Goal: Task Accomplishment & Management: Use online tool/utility

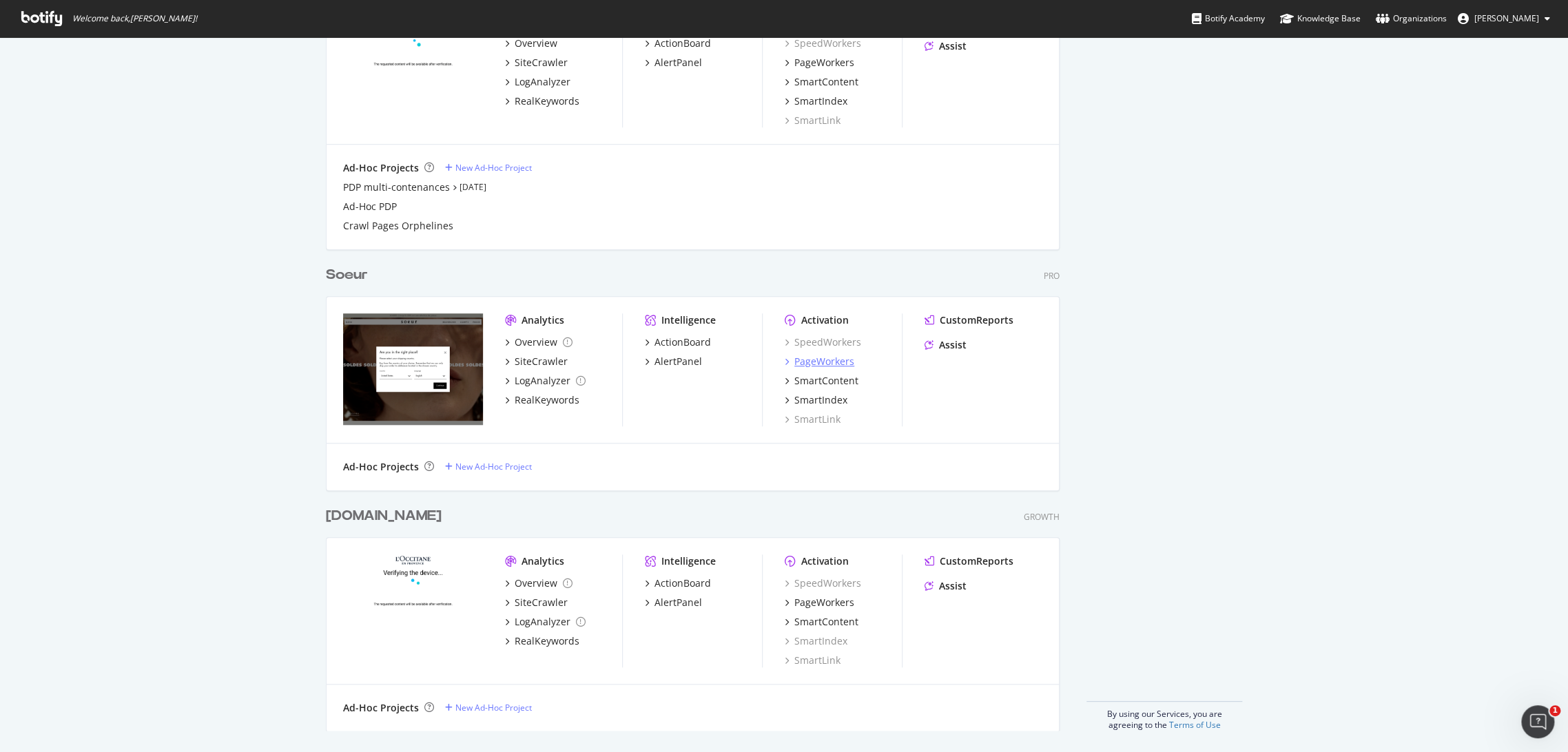
click at [831, 364] on div "PageWorkers" at bounding box center [824, 362] width 60 height 14
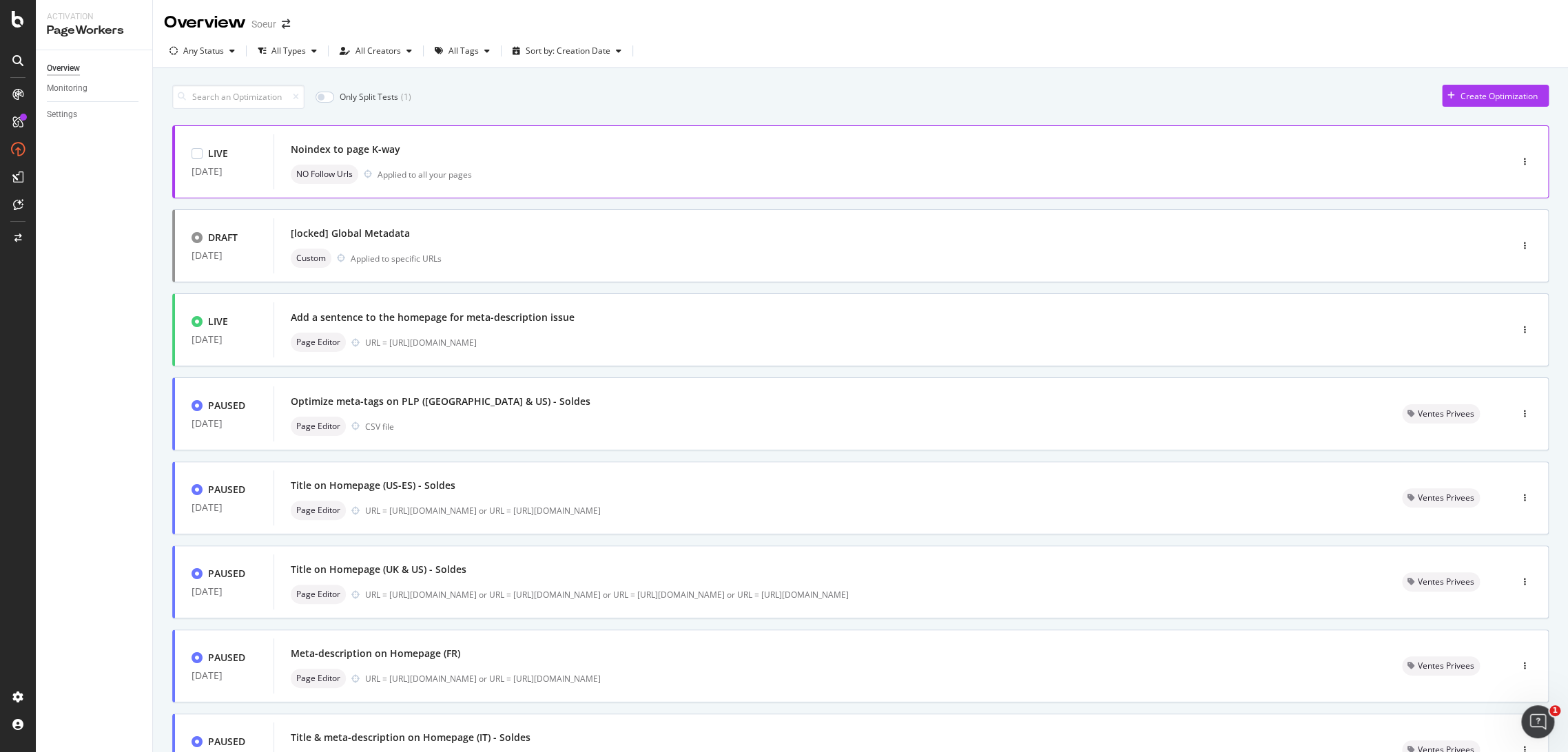
click at [534, 153] on div "Noindex to page K-way" at bounding box center [871, 149] width 1161 height 19
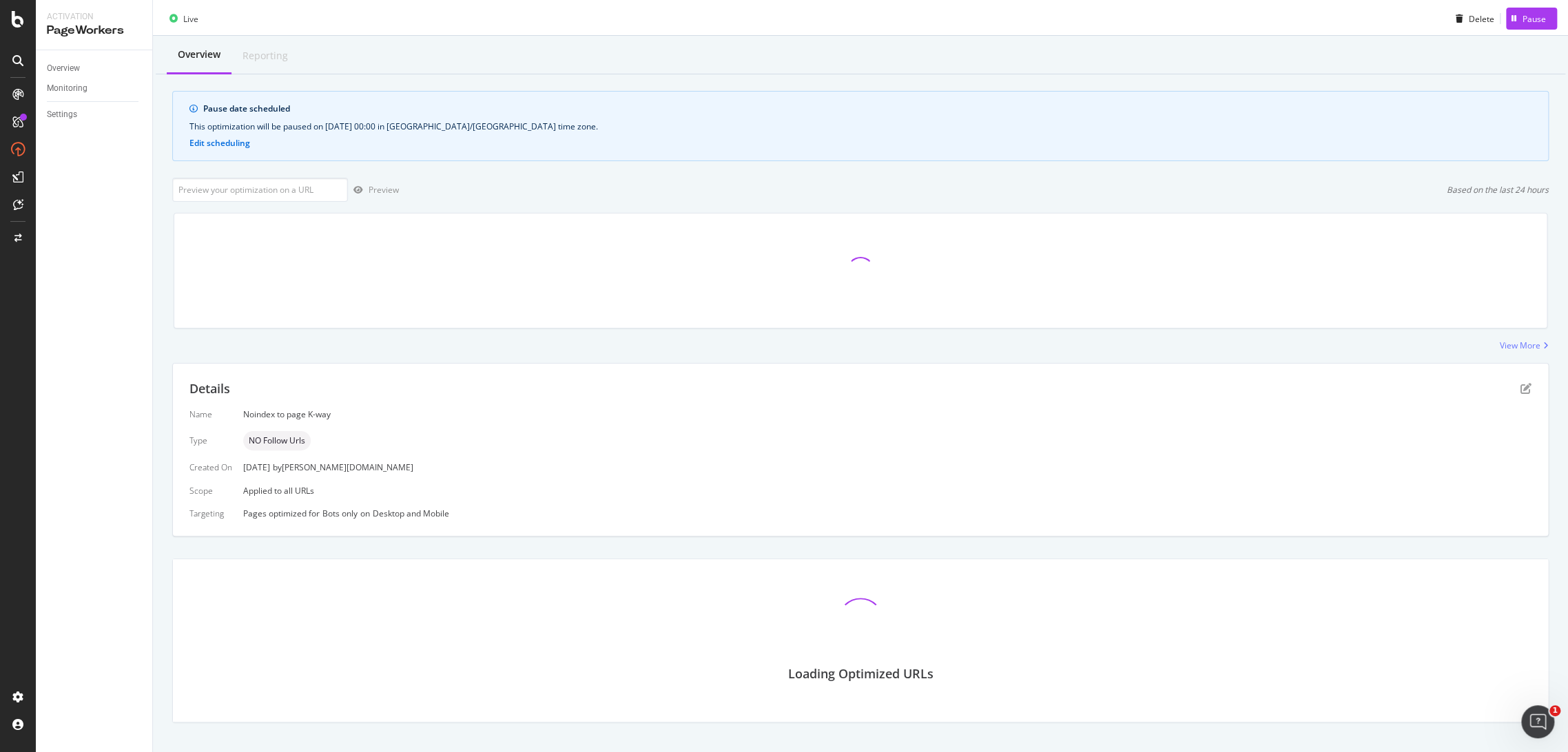
scroll to position [36, 0]
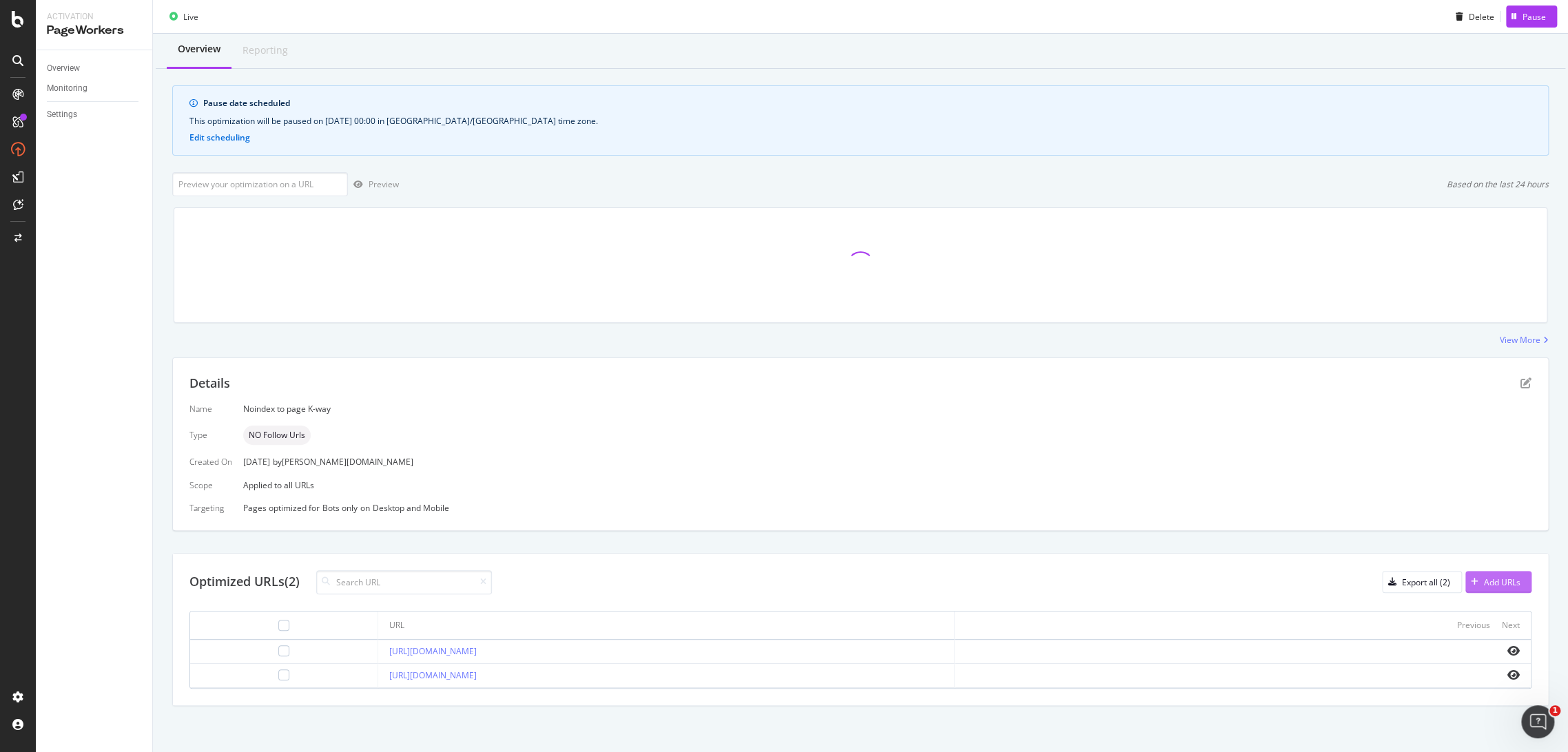
click at [1493, 579] on div "Add URLs" at bounding box center [1502, 582] width 36 height 12
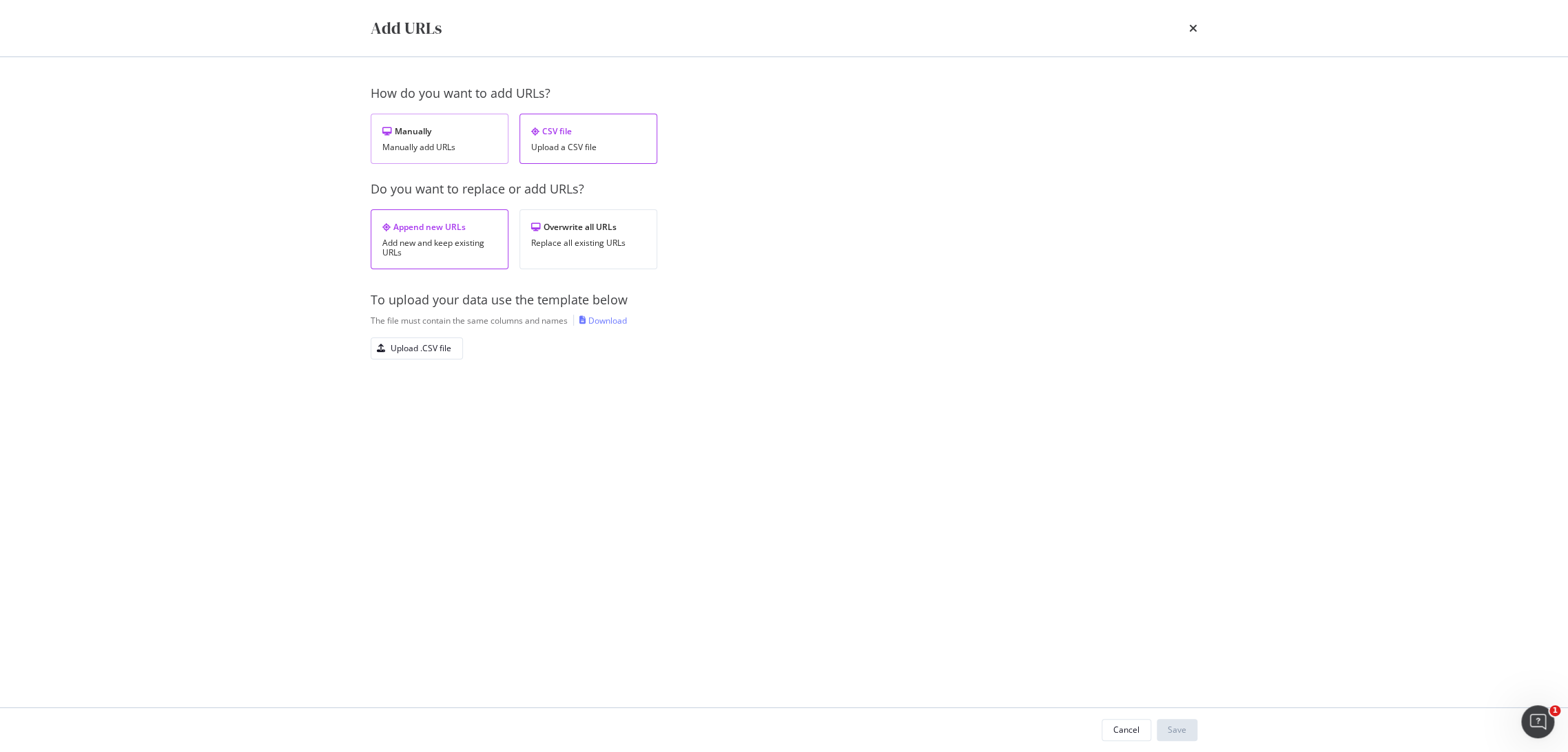
click at [405, 135] on div "Manually" at bounding box center [439, 131] width 114 height 12
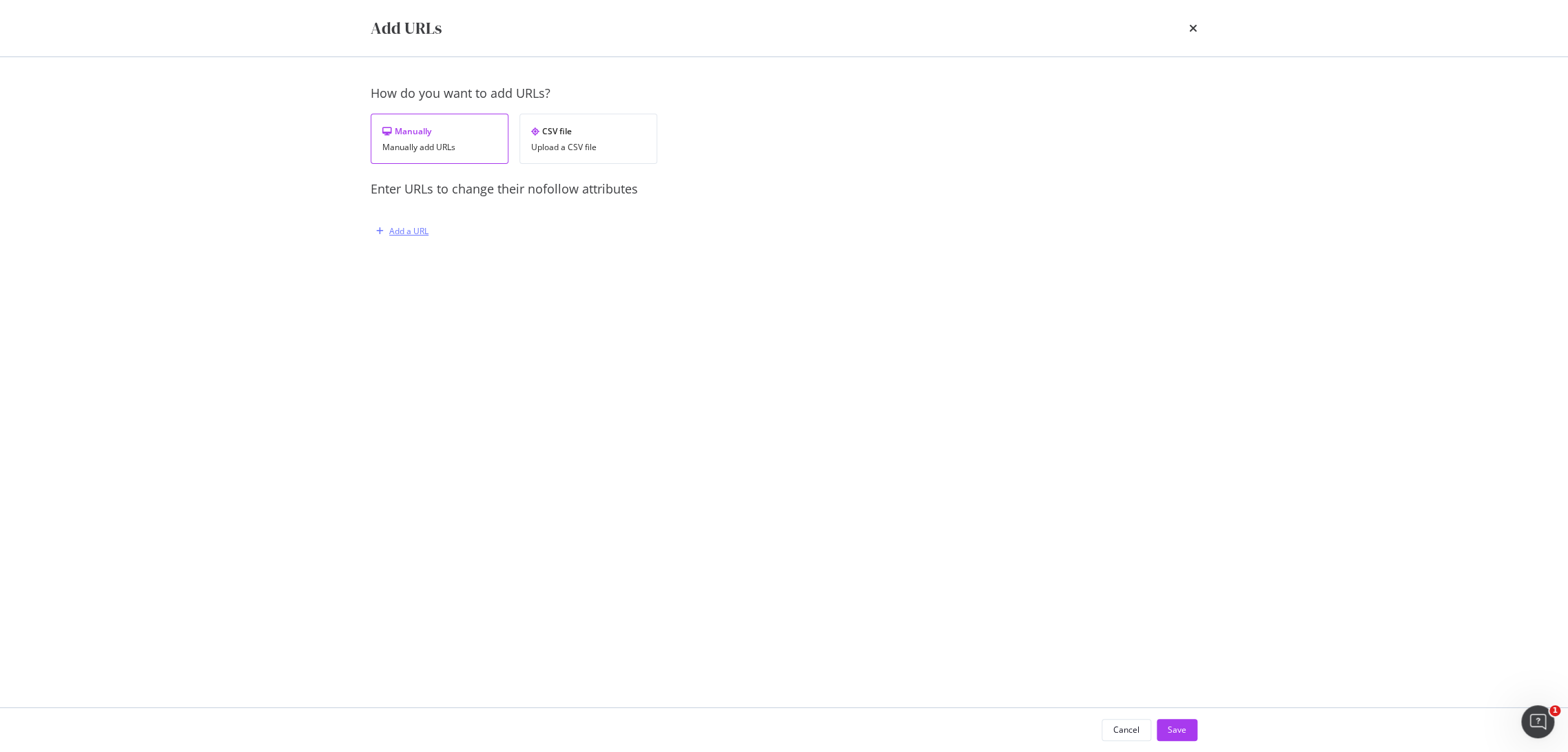
click at [398, 228] on div "Add a URL" at bounding box center [408, 231] width 39 height 12
click at [458, 289] on div "URL You must provide a value" at bounding box center [556, 300] width 337 height 59
click at [486, 303] on input "modal" at bounding box center [556, 303] width 337 height 24
paste input "[URL][DOMAIN_NAME][DATE][DATE]"
type input "[URL][DOMAIN_NAME][DATE][DATE]"
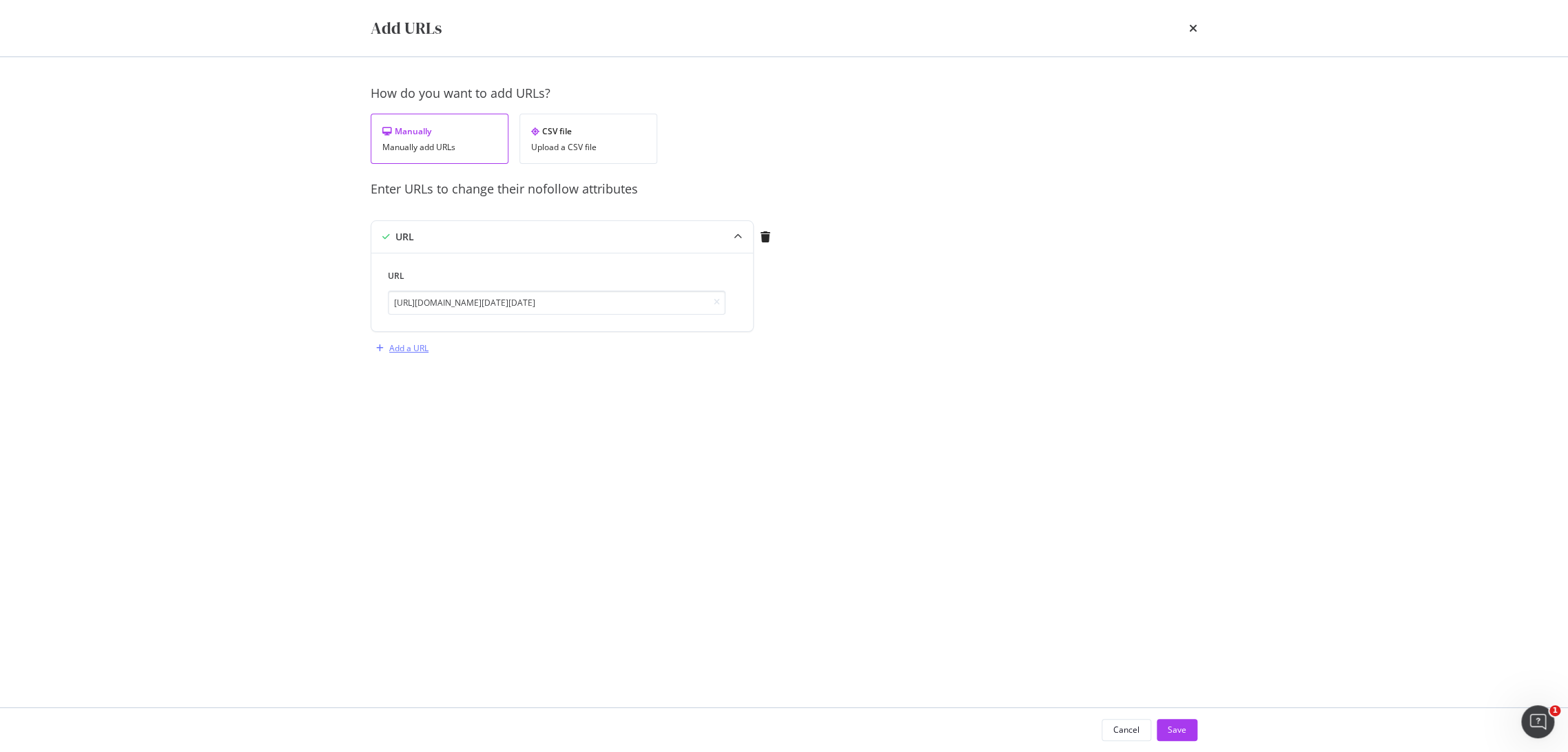
click at [400, 354] on div "Add a URL" at bounding box center [399, 348] width 58 height 21
drag, startPoint x: 503, startPoint y: 415, endPoint x: 478, endPoint y: 426, distance: 27.3
click at [504, 415] on input "modal" at bounding box center [556, 419] width 337 height 24
paste input "[URL][DOMAIN_NAME]"
type input "[URL][DOMAIN_NAME]"
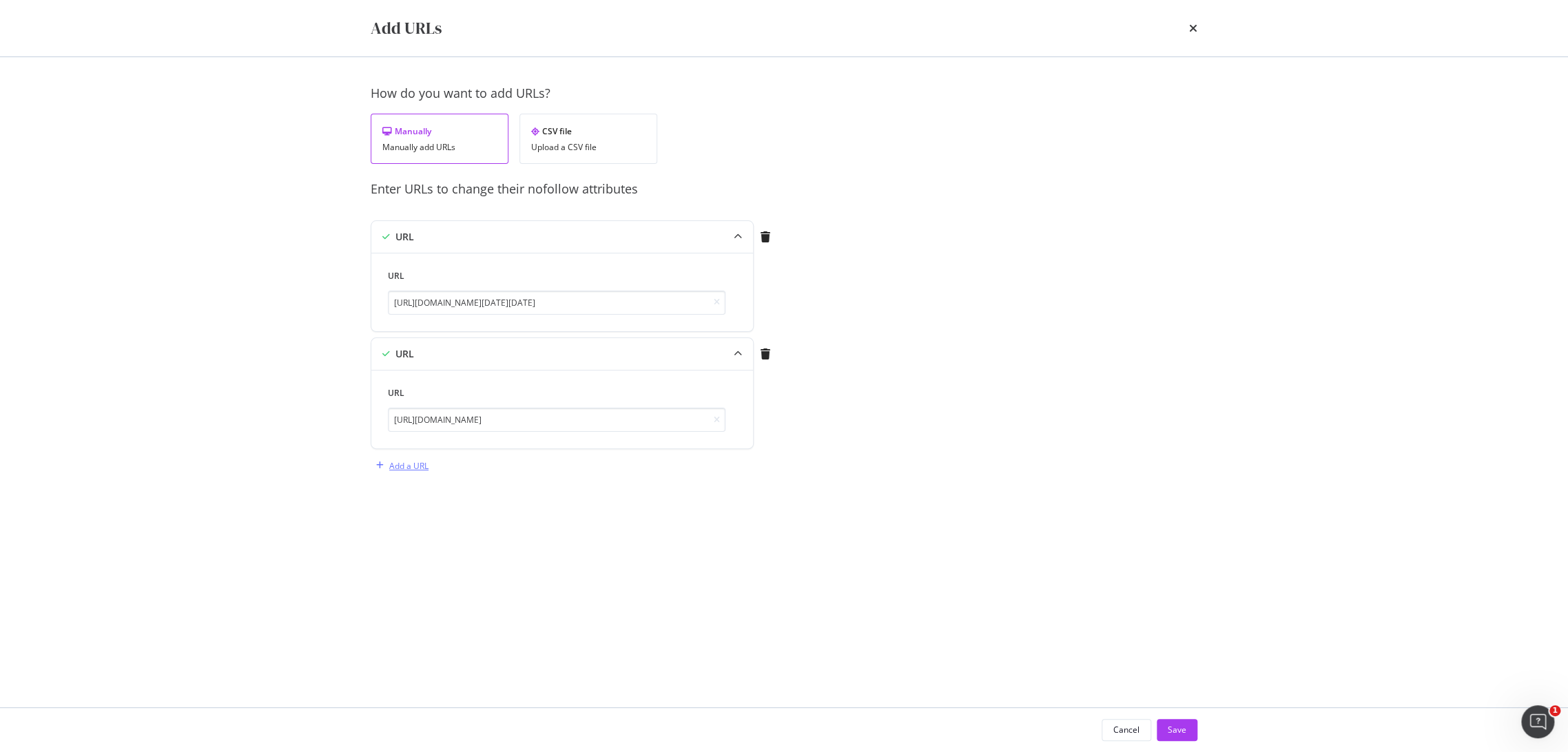
click at [405, 463] on div "Add a URL" at bounding box center [408, 466] width 39 height 12
click at [518, 539] on input "modal" at bounding box center [556, 537] width 337 height 24
paste input "[URL][DOMAIN_NAME]"
type input "[URL][DOMAIN_NAME]"
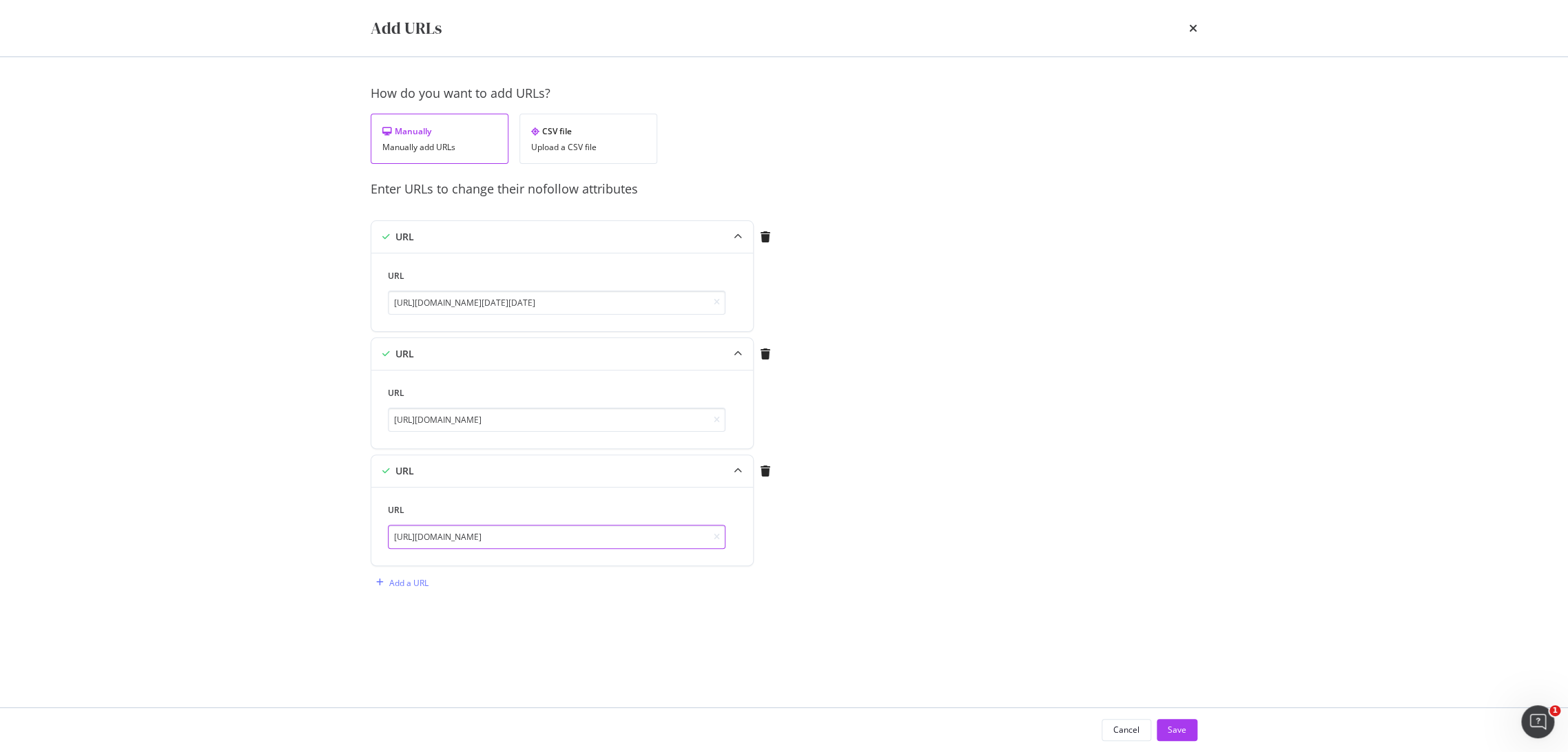
scroll to position [0, 0]
click at [399, 587] on div "Add a URL" at bounding box center [408, 583] width 39 height 12
click at [488, 638] on div "URL You must provide a value" at bounding box center [556, 651] width 337 height 59
click at [488, 648] on input "modal" at bounding box center [556, 654] width 337 height 24
paste input "[URL][DOMAIN_NAME]"
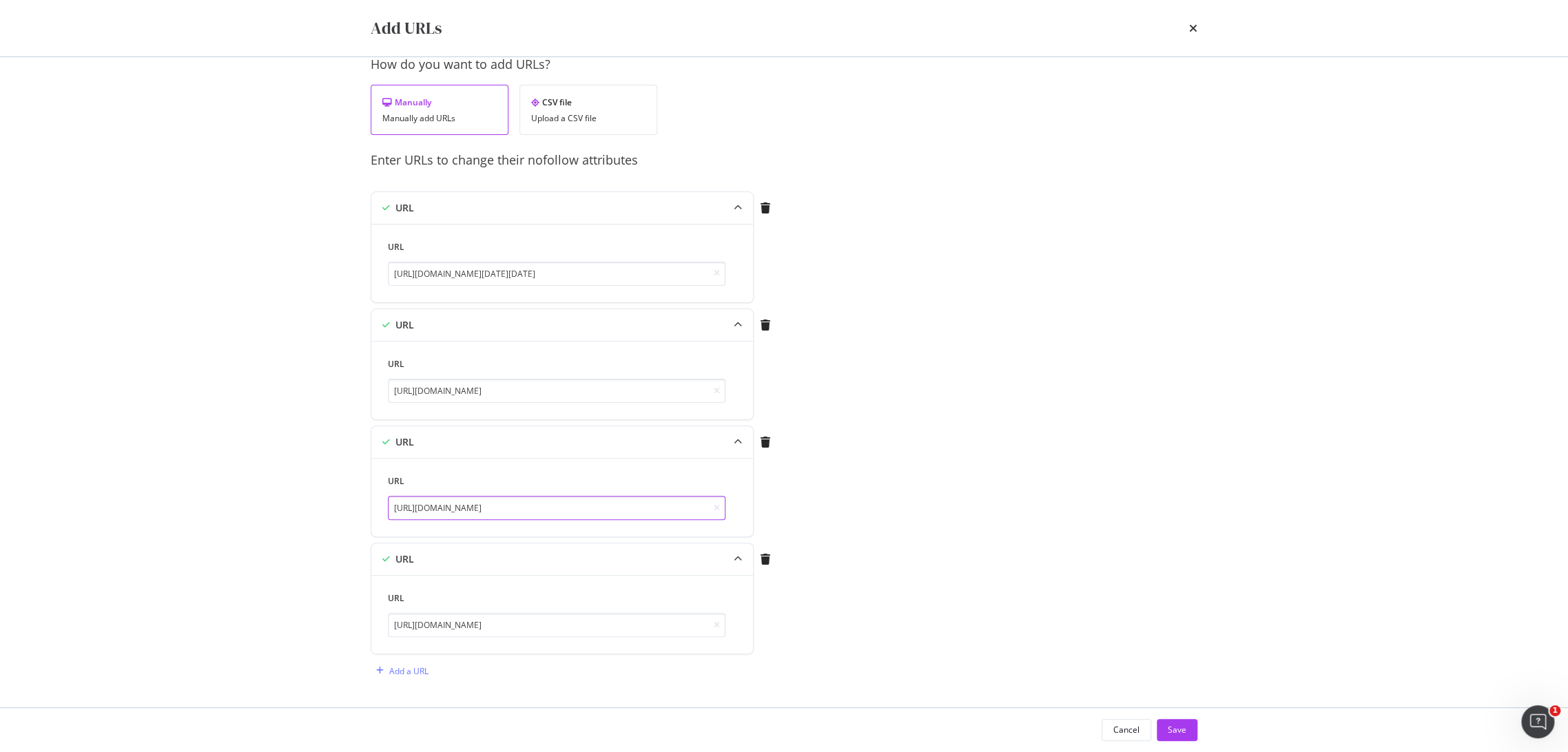
scroll to position [0, 5]
drag, startPoint x: 666, startPoint y: 507, endPoint x: 776, endPoint y: 504, distance: 110.0
click at [776, 504] on div "URL URL [URL][DOMAIN_NAME]" at bounding box center [574, 484] width 407 height 117
click at [636, 627] on input "[URL][DOMAIN_NAME]" at bounding box center [556, 625] width 337 height 24
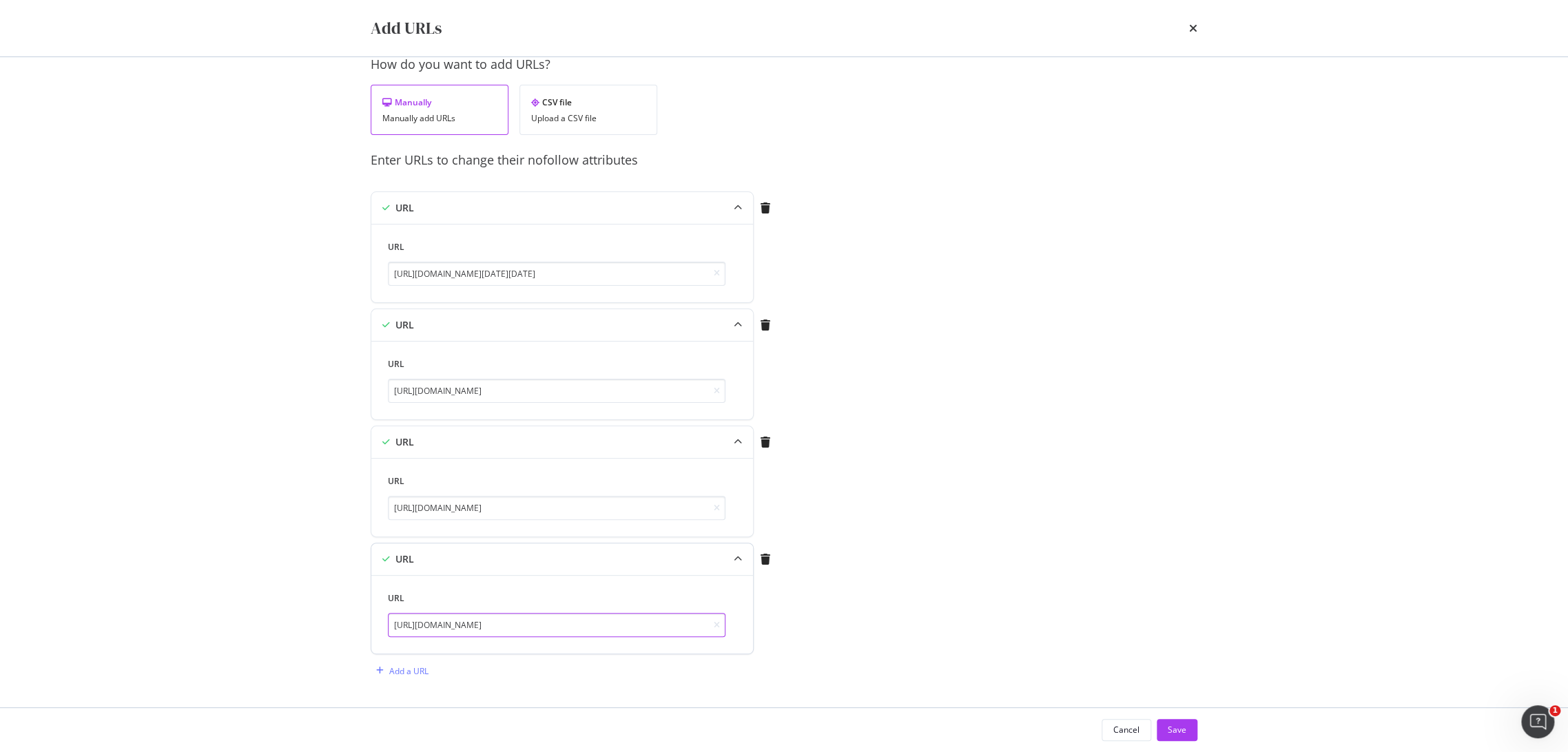
paste input "noisette-aut1345sienne23wmar06"
type input "[URL][DOMAIN_NAME][PERSON_NAME]"
click at [408, 670] on div "Add a URL" at bounding box center [408, 671] width 39 height 12
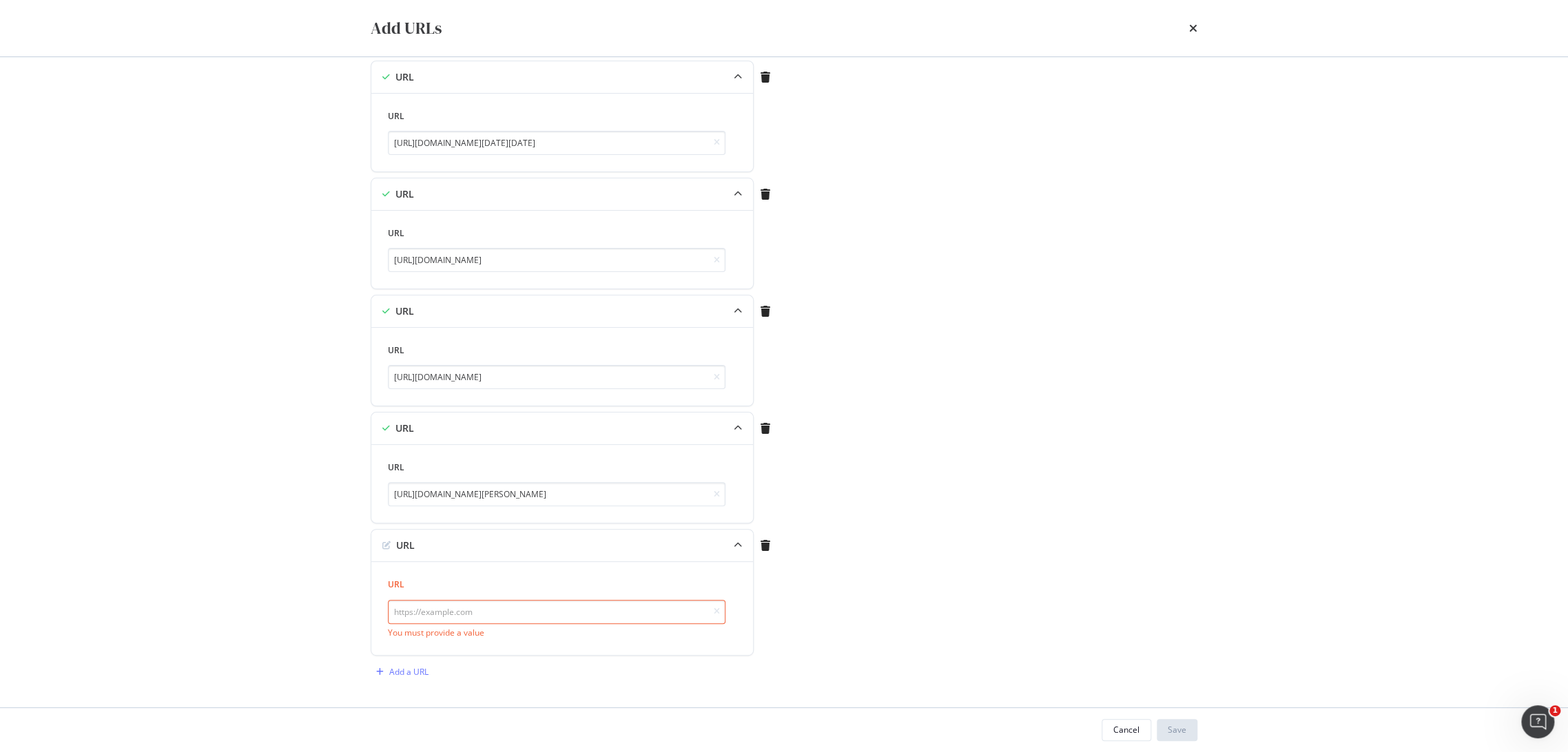
scroll to position [159, 0]
click at [645, 620] on input "modal" at bounding box center [556, 612] width 337 height 24
paste input "[URL][DOMAIN_NAME][PERSON_NAME]"
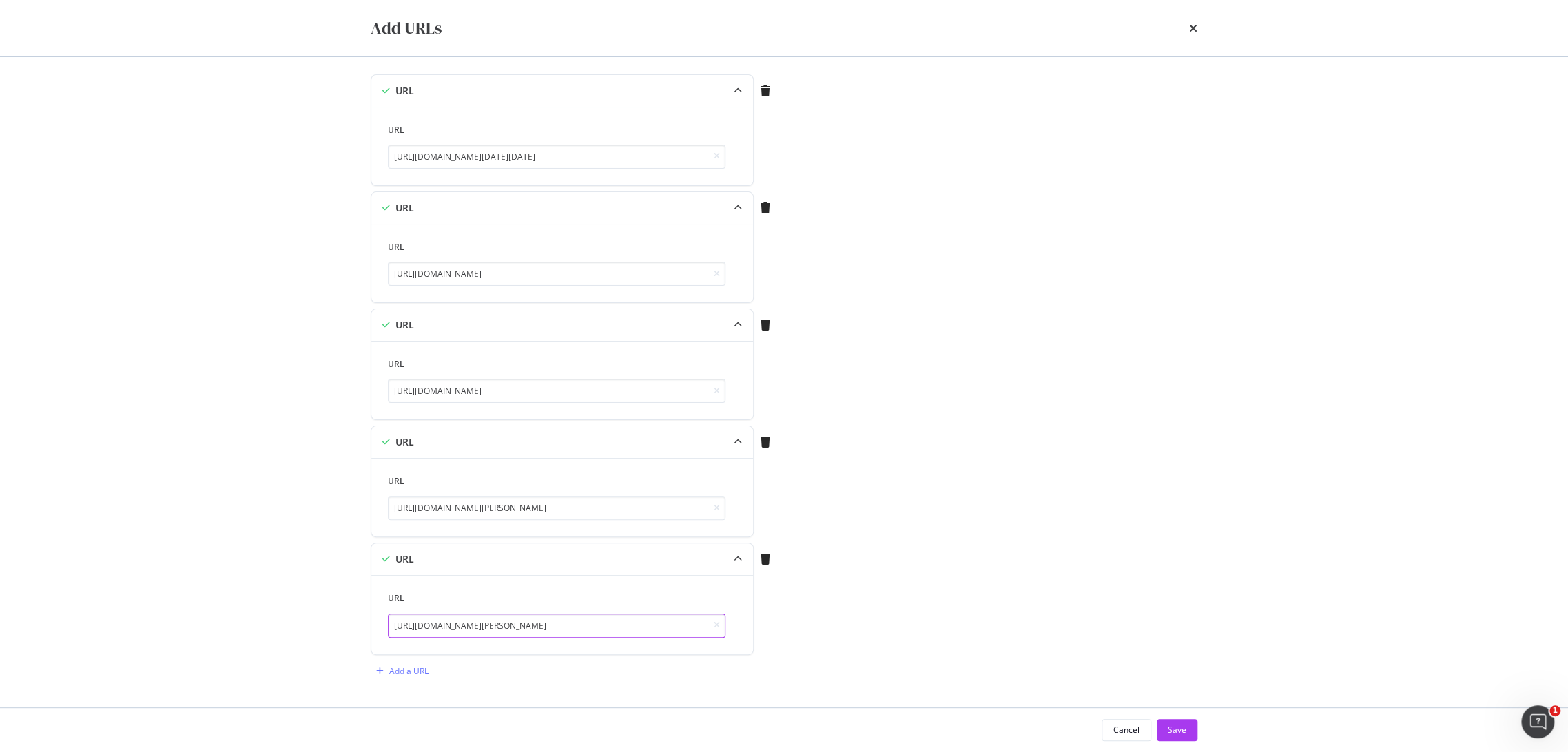
type input "[URL][DOMAIN_NAME][PERSON_NAME]"
drag, startPoint x: 408, startPoint y: 665, endPoint x: 479, endPoint y: 649, distance: 72.8
click at [408, 665] on div "Add a URL" at bounding box center [408, 671] width 39 height 12
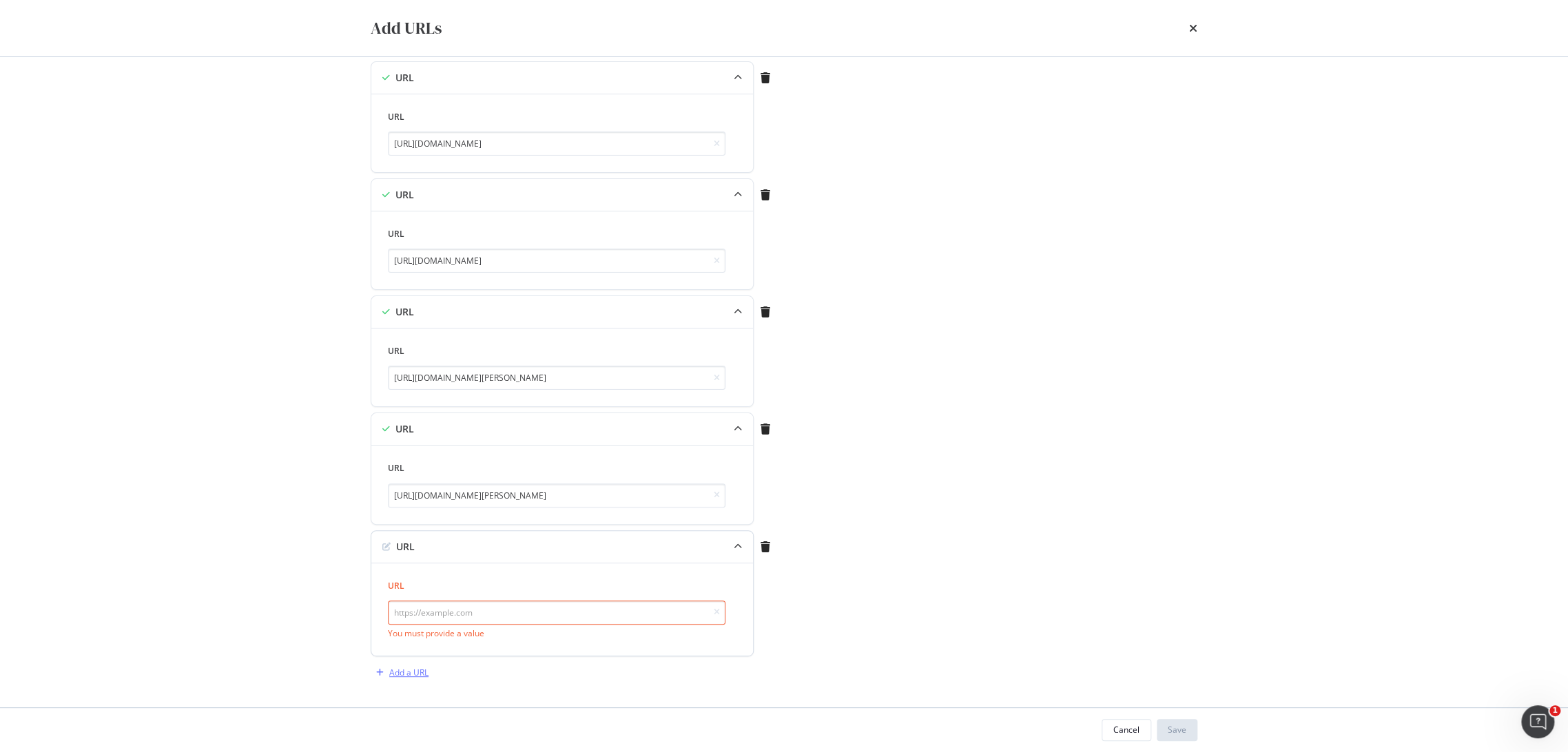
scroll to position [277, 0]
click at [490, 607] on input "modal" at bounding box center [556, 612] width 337 height 24
paste input "[URL][DOMAIN_NAME][PERSON_NAME]"
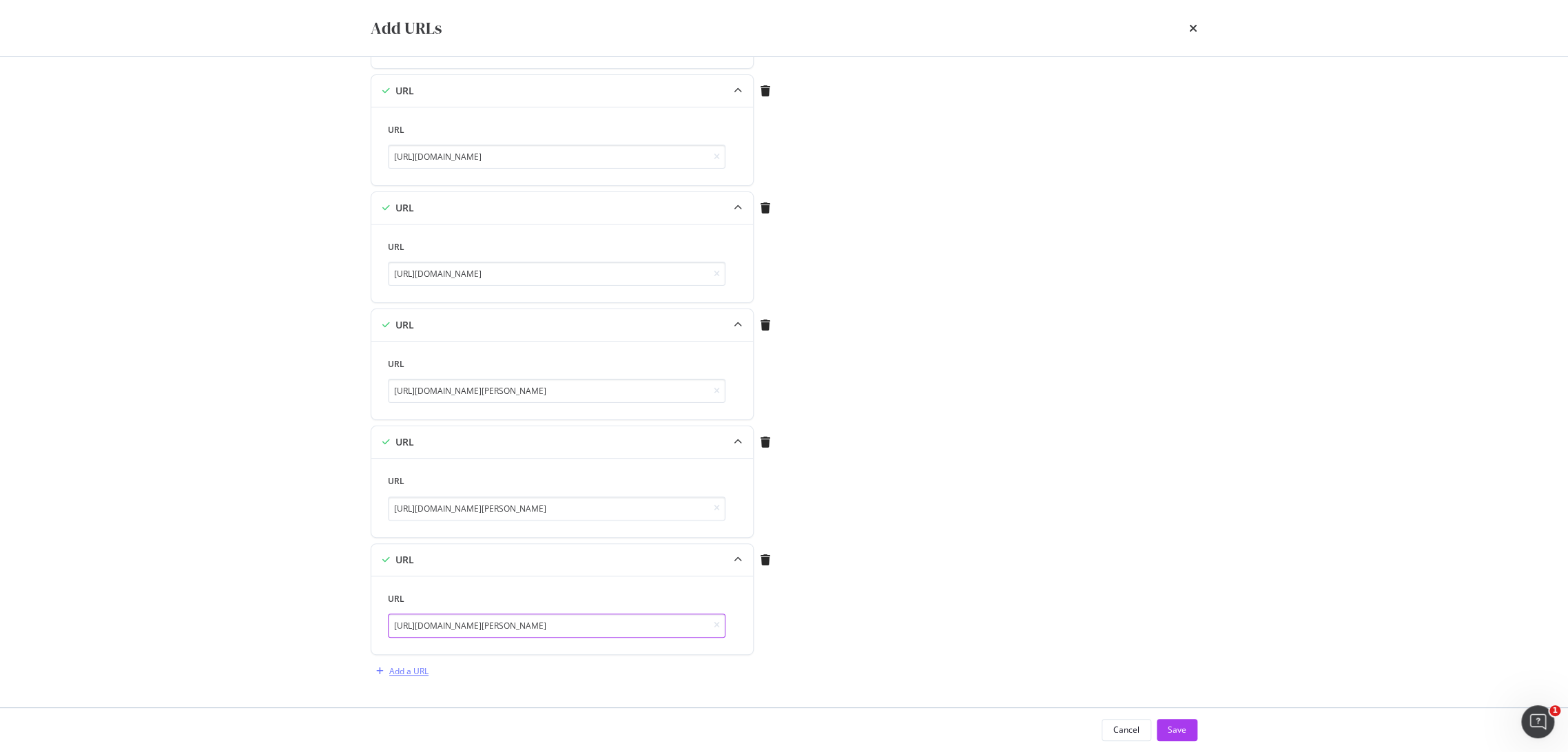
type input "[URL][DOMAIN_NAME][PERSON_NAME]"
click at [419, 667] on div "Add a URL" at bounding box center [408, 671] width 39 height 12
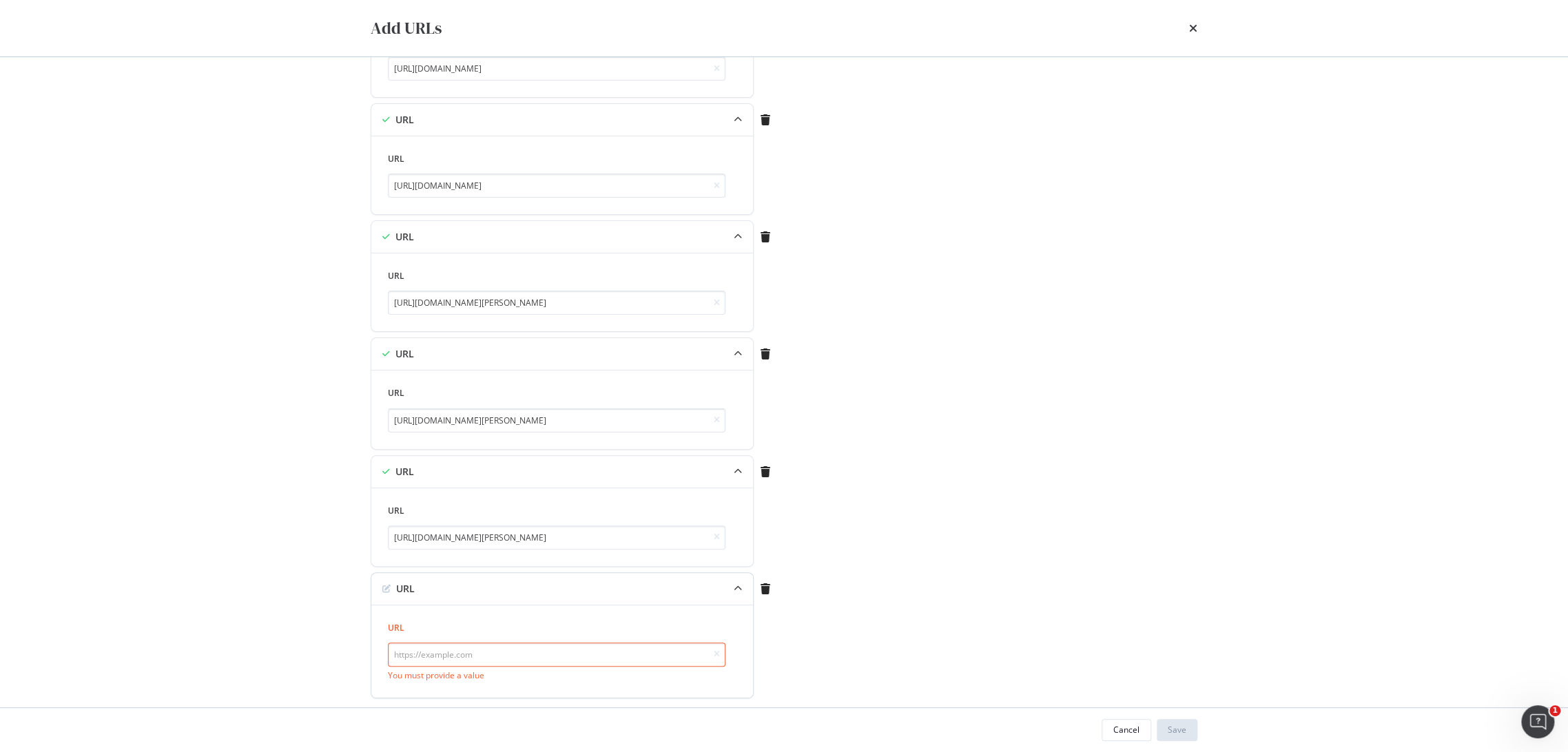
scroll to position [394, 0]
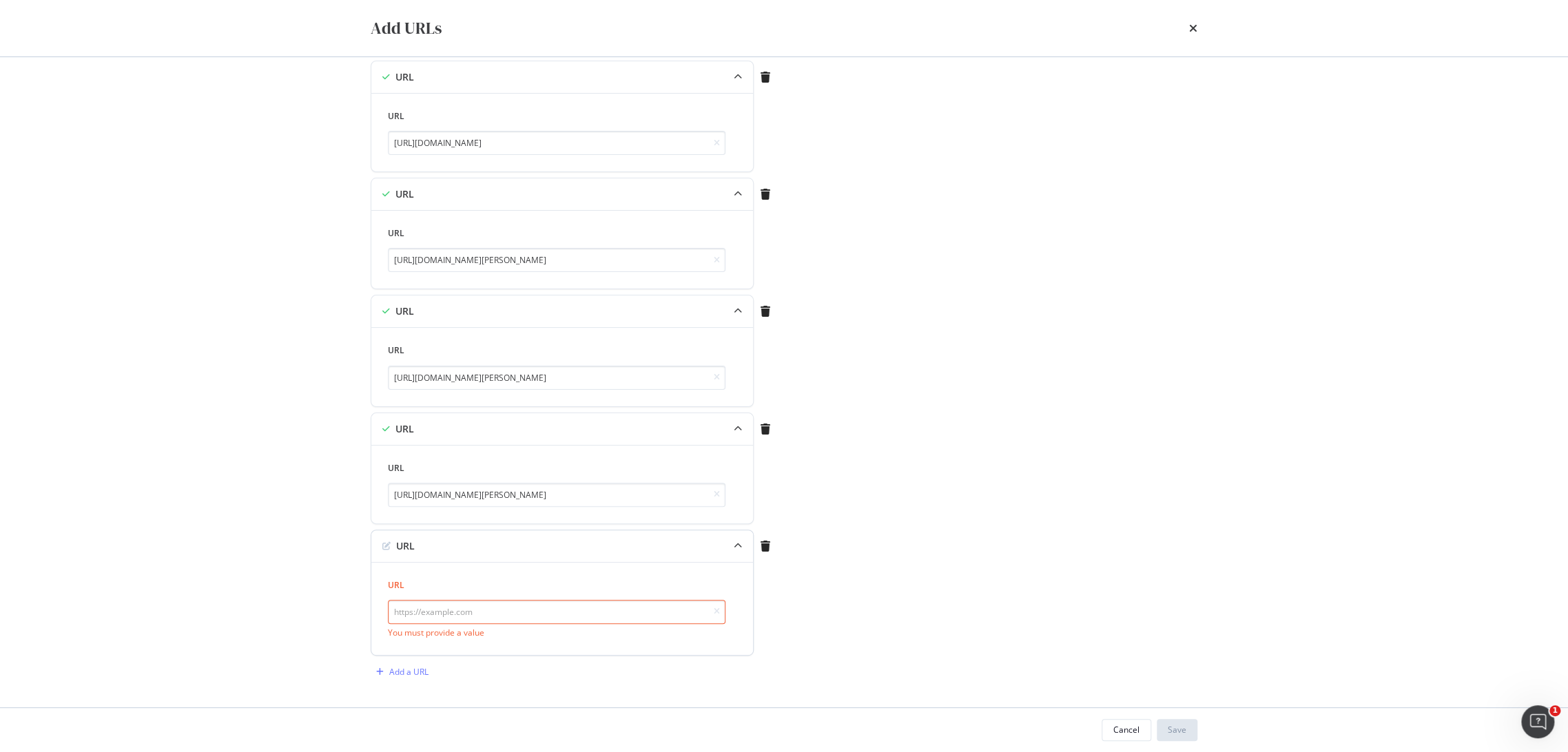
click at [501, 617] on input "modal" at bounding box center [556, 612] width 337 height 24
paste input "[URL][DOMAIN_NAME]"
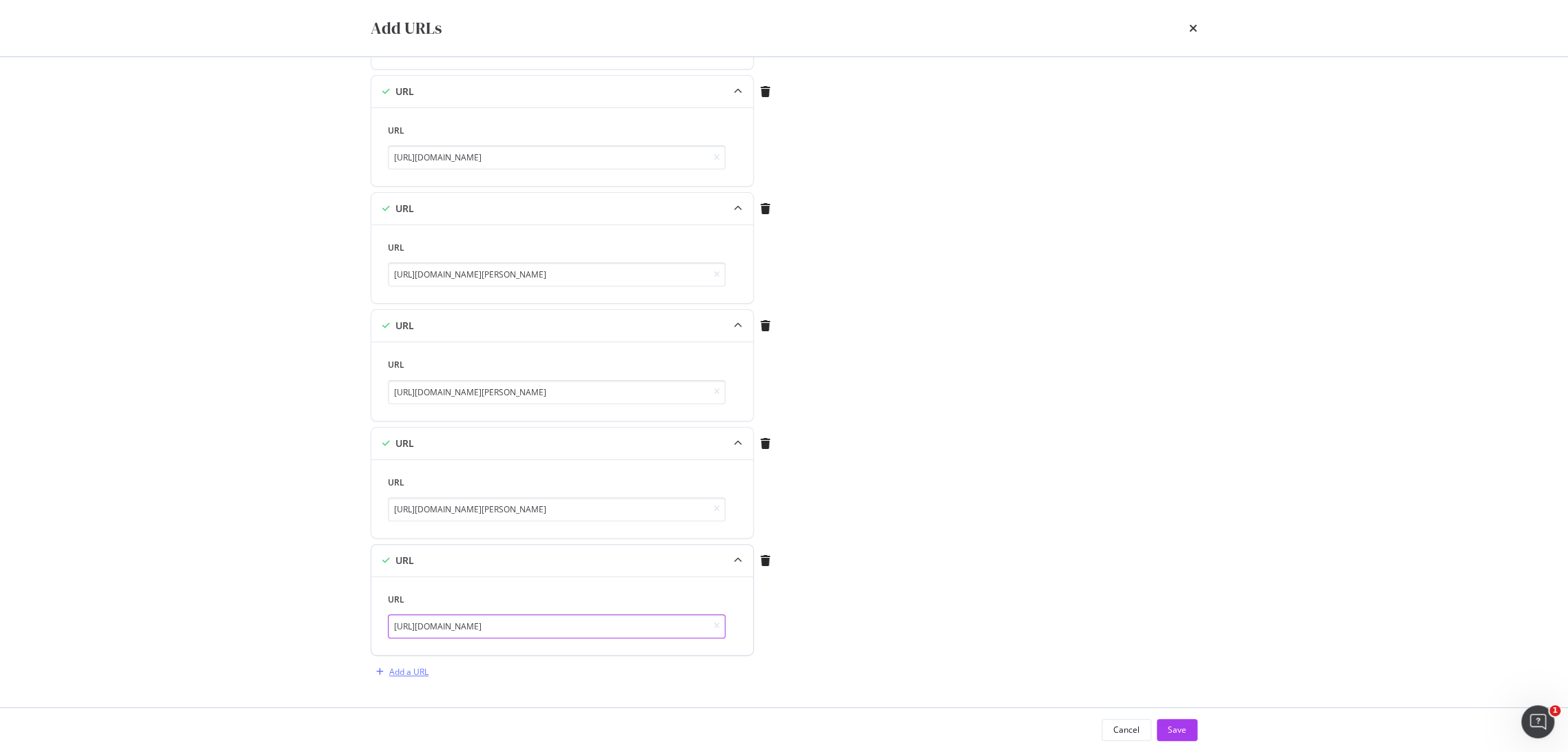
type input "[URL][DOMAIN_NAME]"
click at [418, 669] on div "Add a URL" at bounding box center [408, 672] width 39 height 12
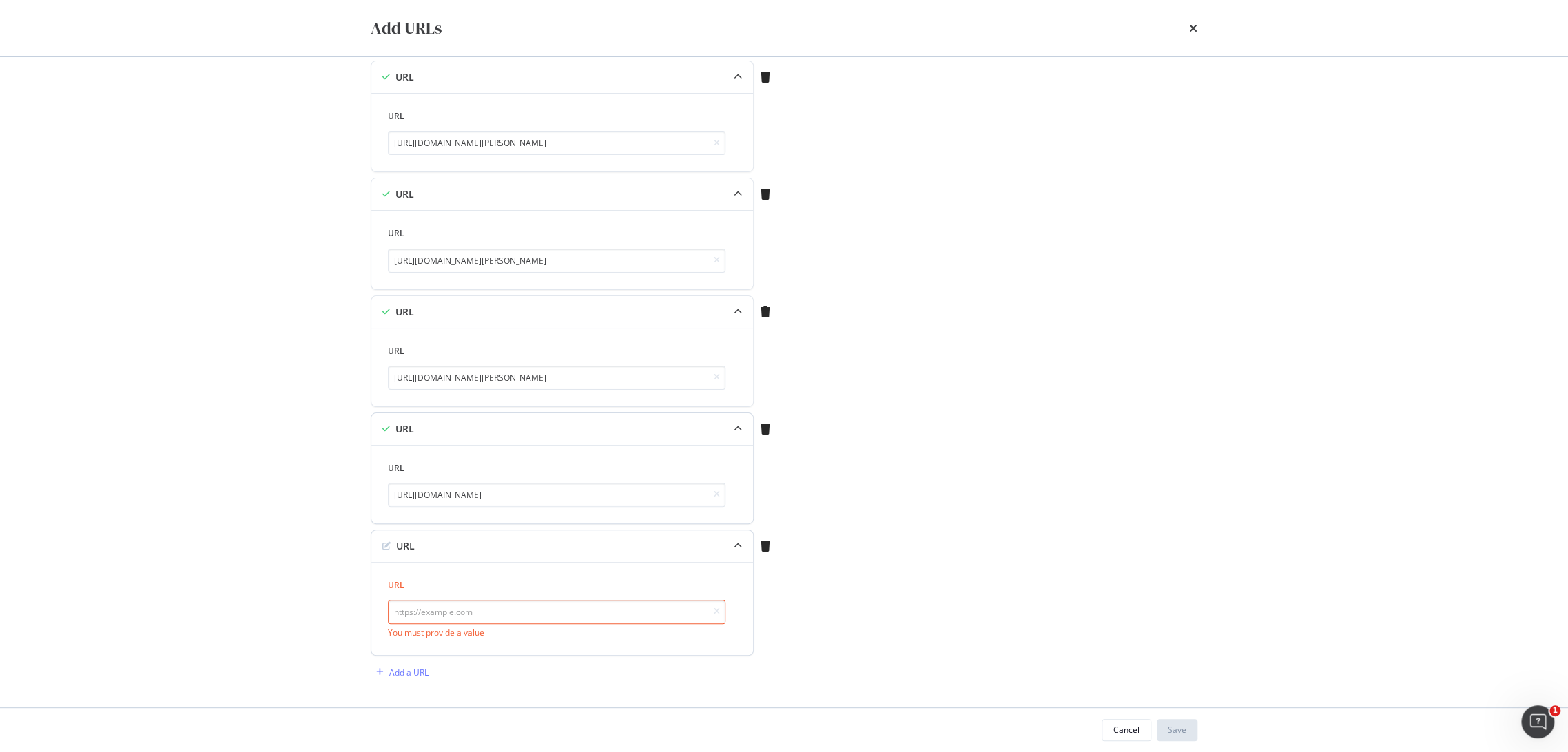
drag, startPoint x: 502, startPoint y: 613, endPoint x: 494, endPoint y: 615, distance: 8.2
click at [502, 612] on input "modal" at bounding box center [556, 612] width 337 height 24
paste input "[URL][DOMAIN_NAME]"
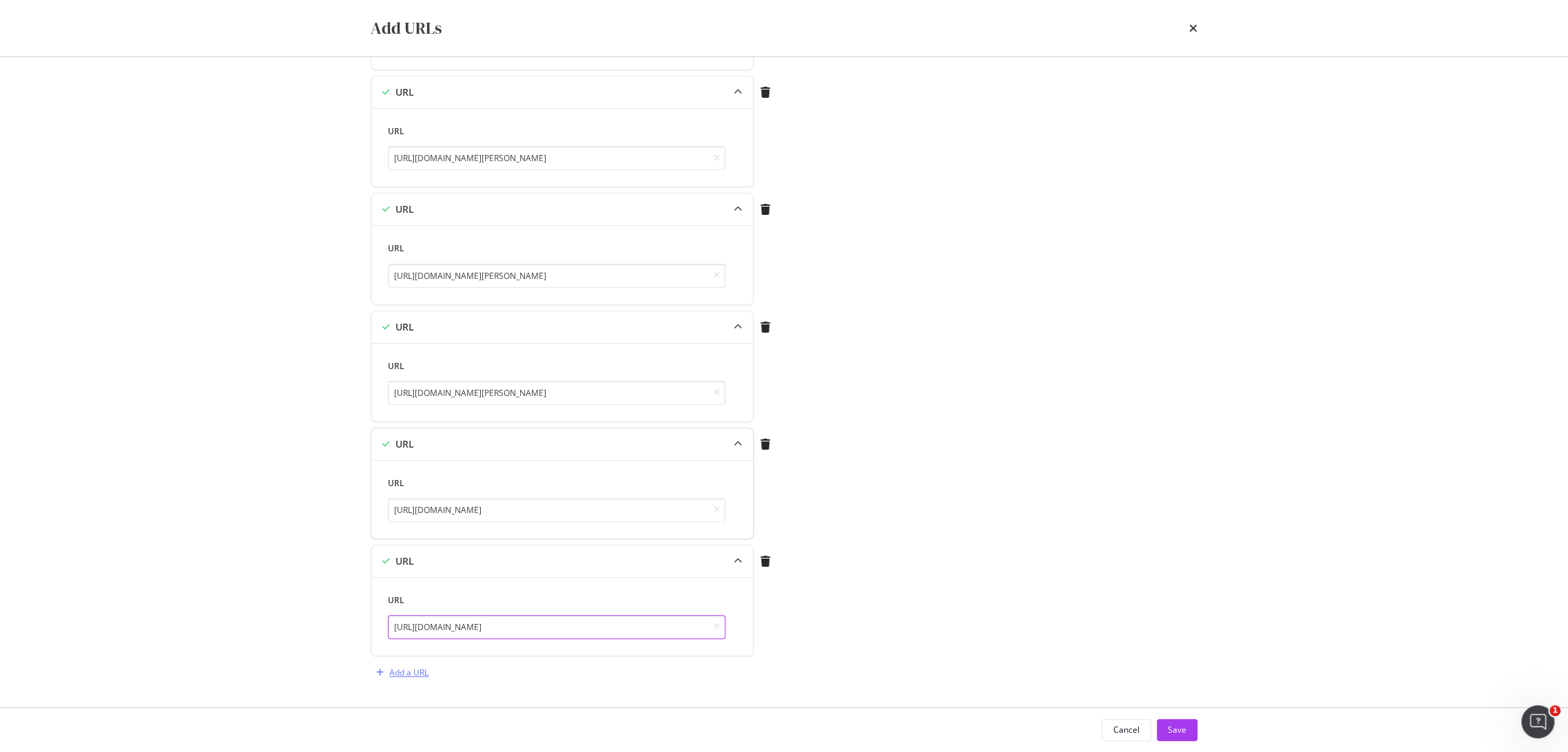
type input "[URL][DOMAIN_NAME]"
click at [410, 666] on div "Add a URL" at bounding box center [408, 672] width 39 height 12
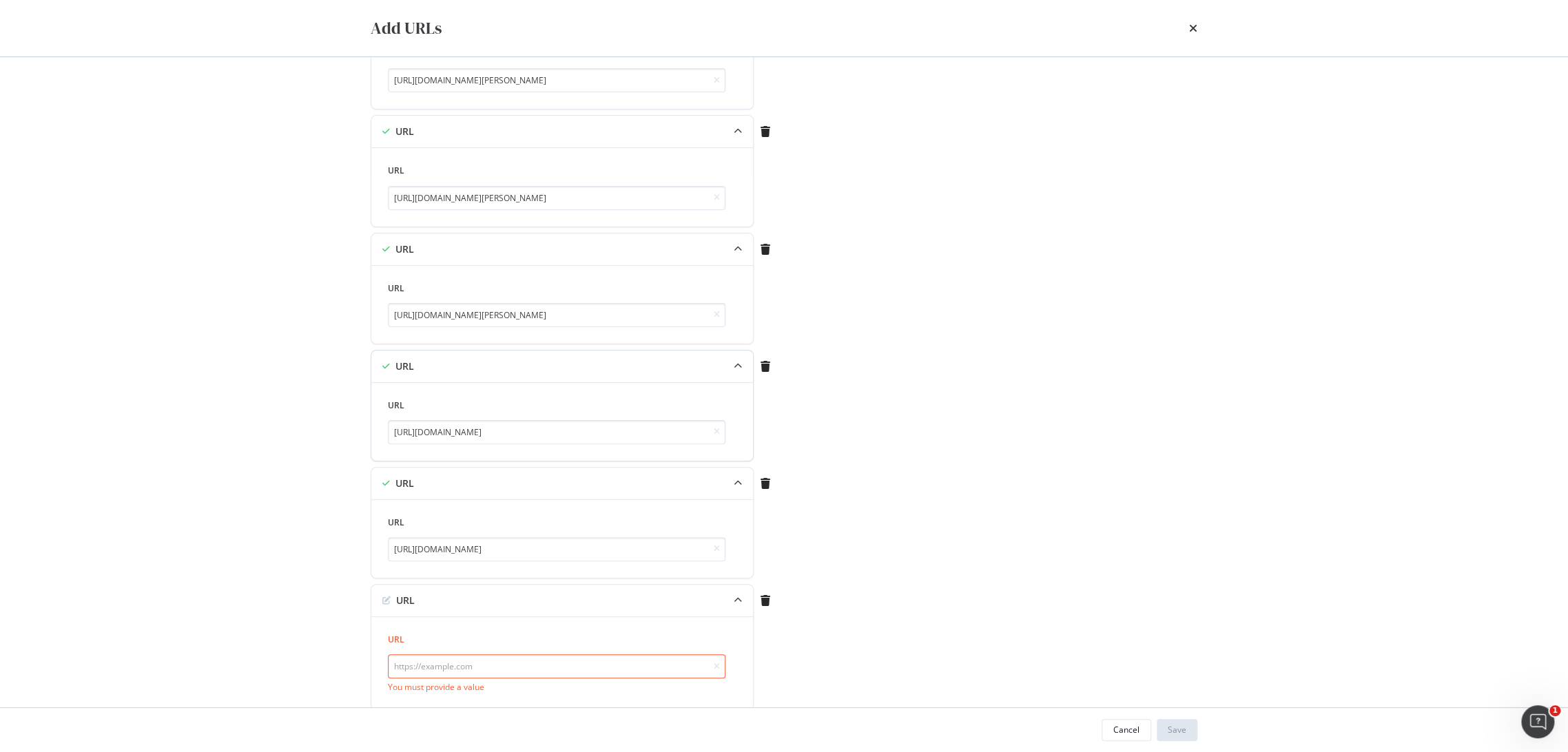
scroll to position [627, 0]
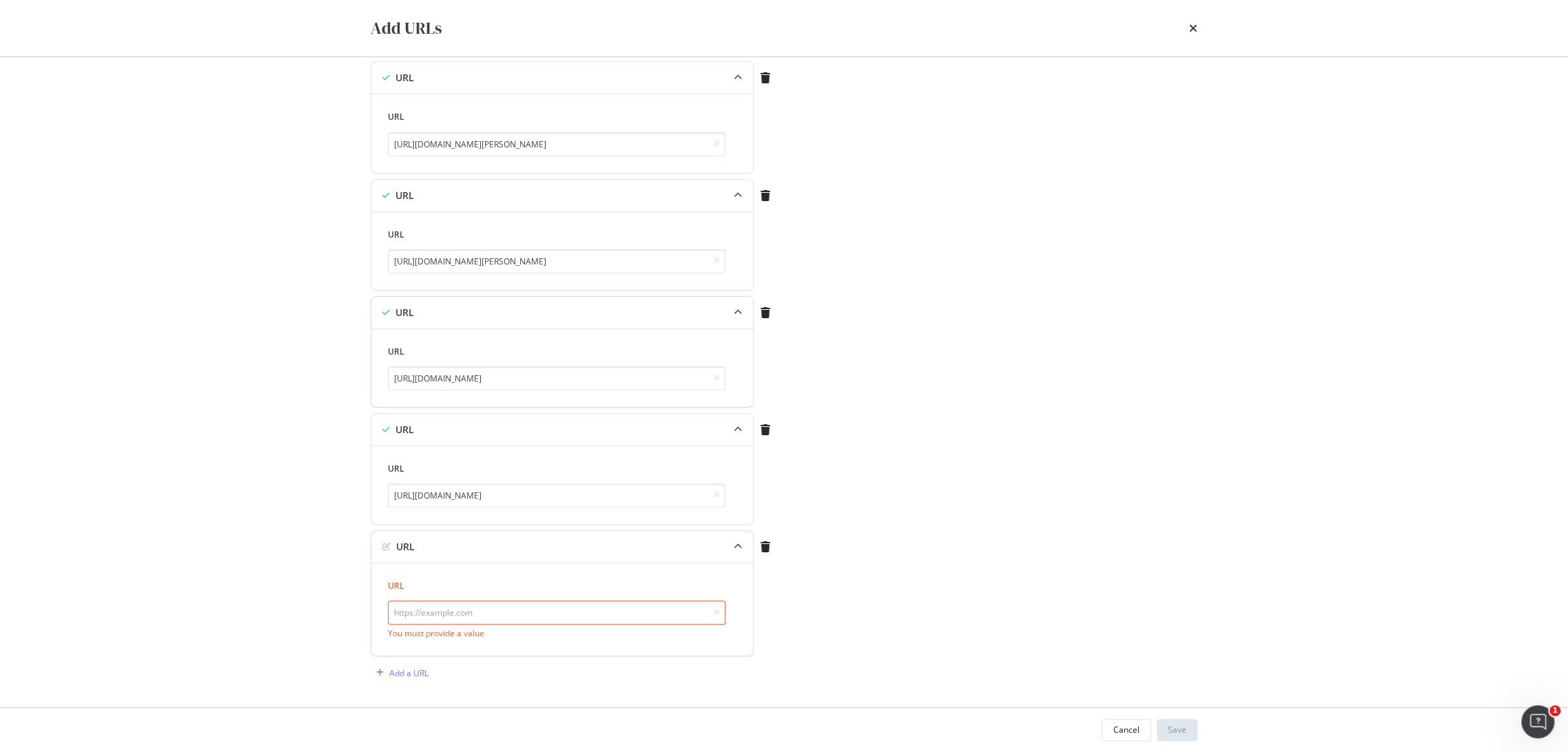
click at [512, 613] on input "modal" at bounding box center [556, 613] width 337 height 24
paste input "[URL][DOMAIN_NAME][PERSON_NAME]"
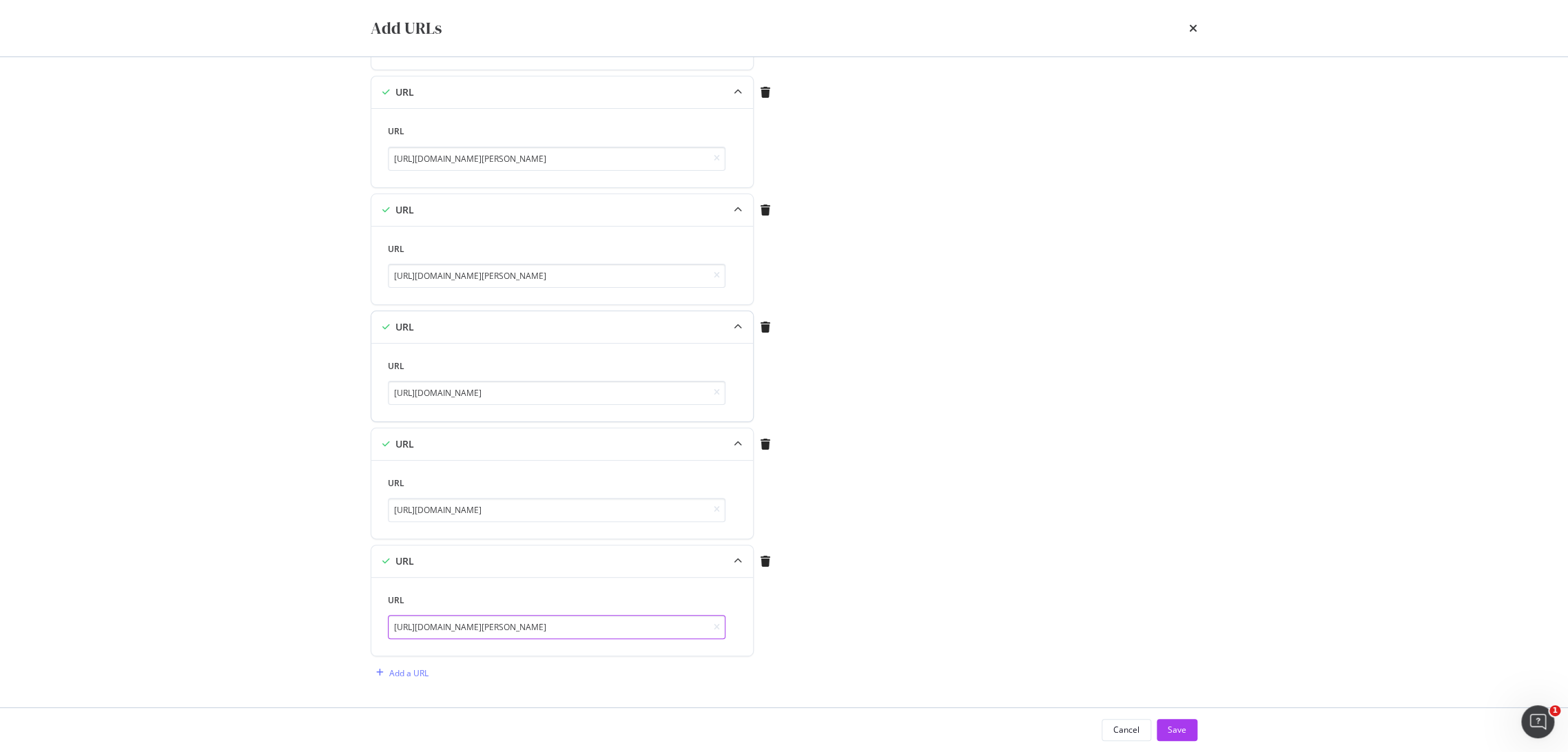
type input "[URL][DOMAIN_NAME][PERSON_NAME]"
click at [942, 627] on div "How do you want to add URLs? Manually Manually add URLs CSV file Upload a CSV f…" at bounding box center [784, 92] width 827 height 1240
click at [1184, 722] on div "Save" at bounding box center [1177, 730] width 18 height 21
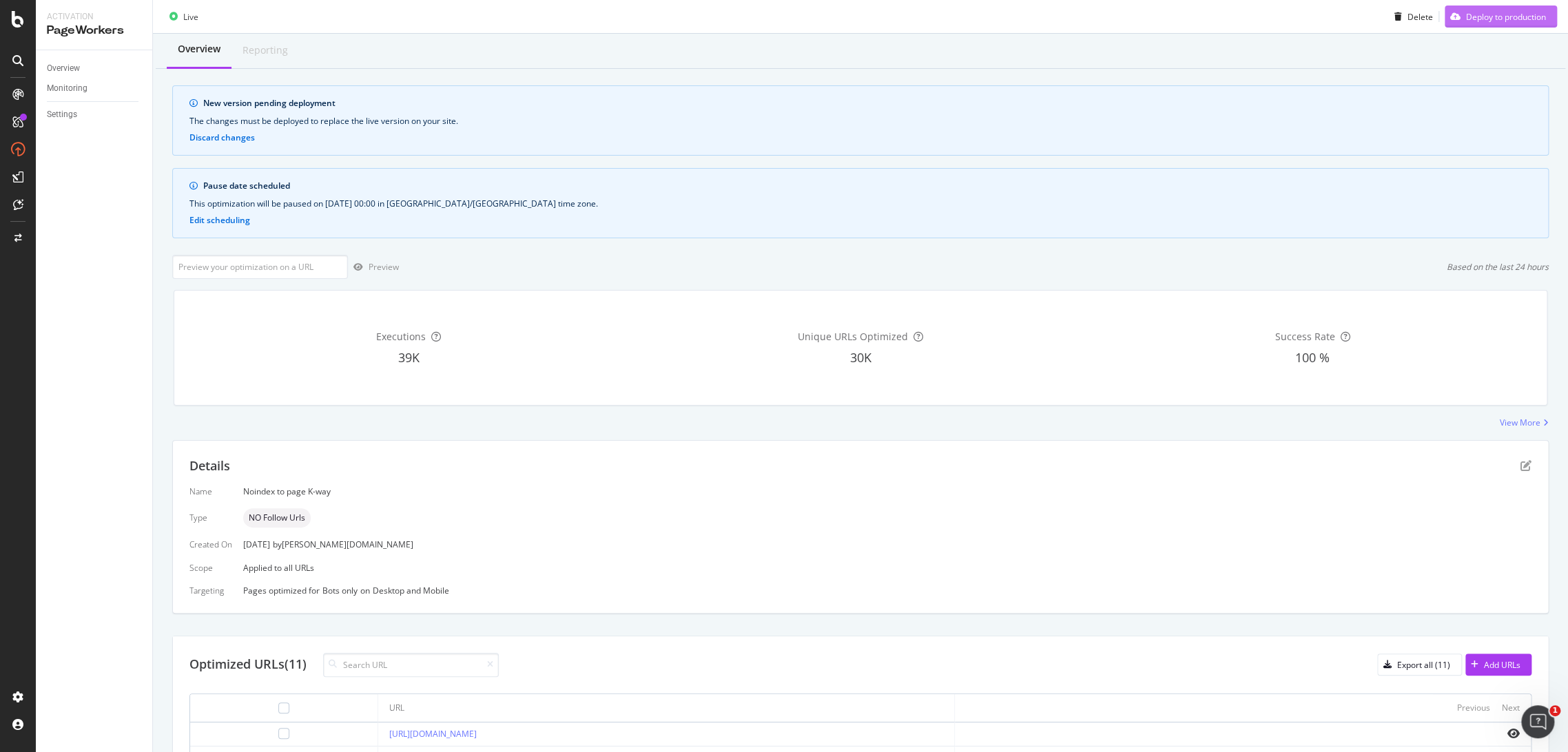
click at [1467, 21] on div "Deploy to production" at bounding box center [1506, 16] width 80 height 12
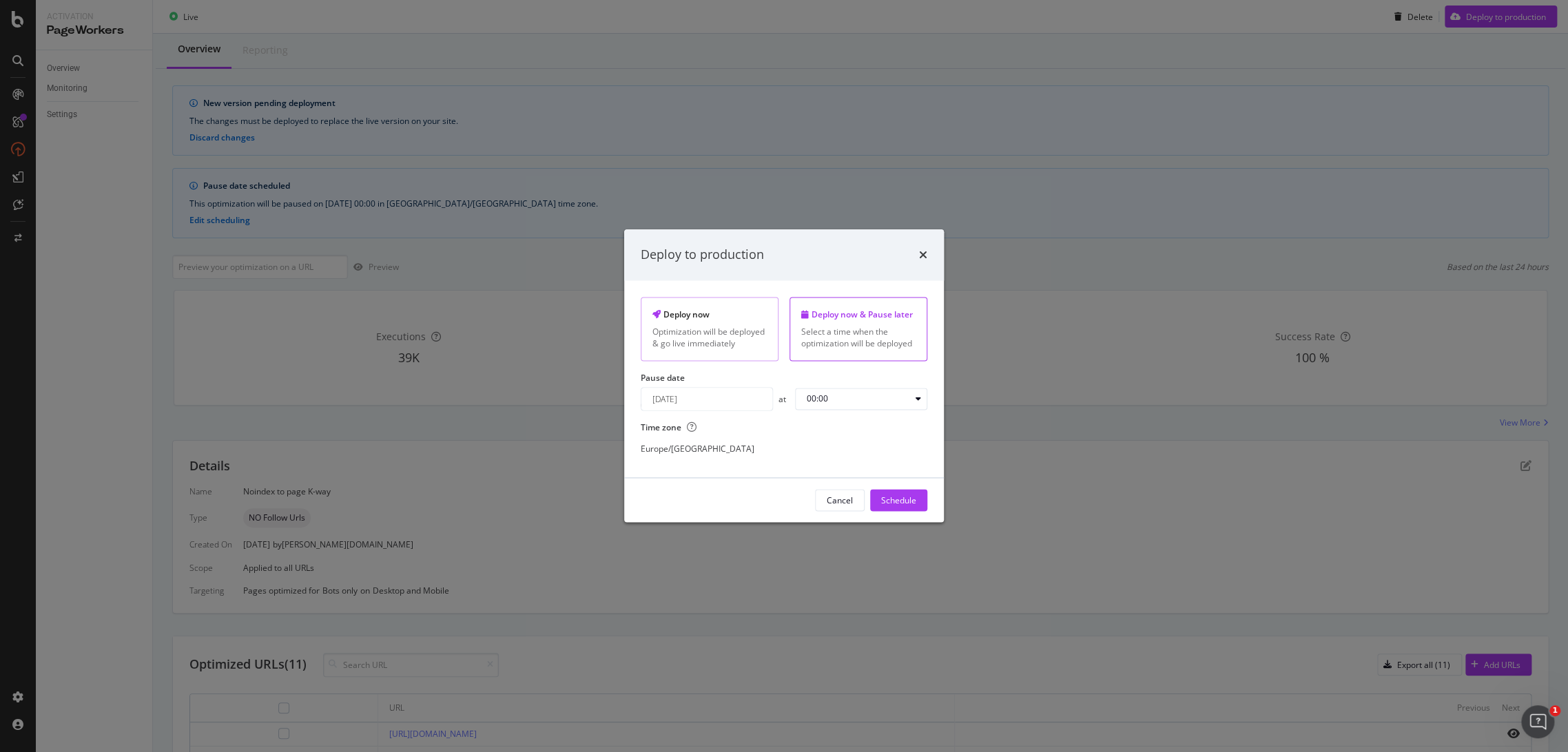
click at [674, 306] on div "Deploy now Optimization will be deployed & go live immediately" at bounding box center [709, 328] width 138 height 64
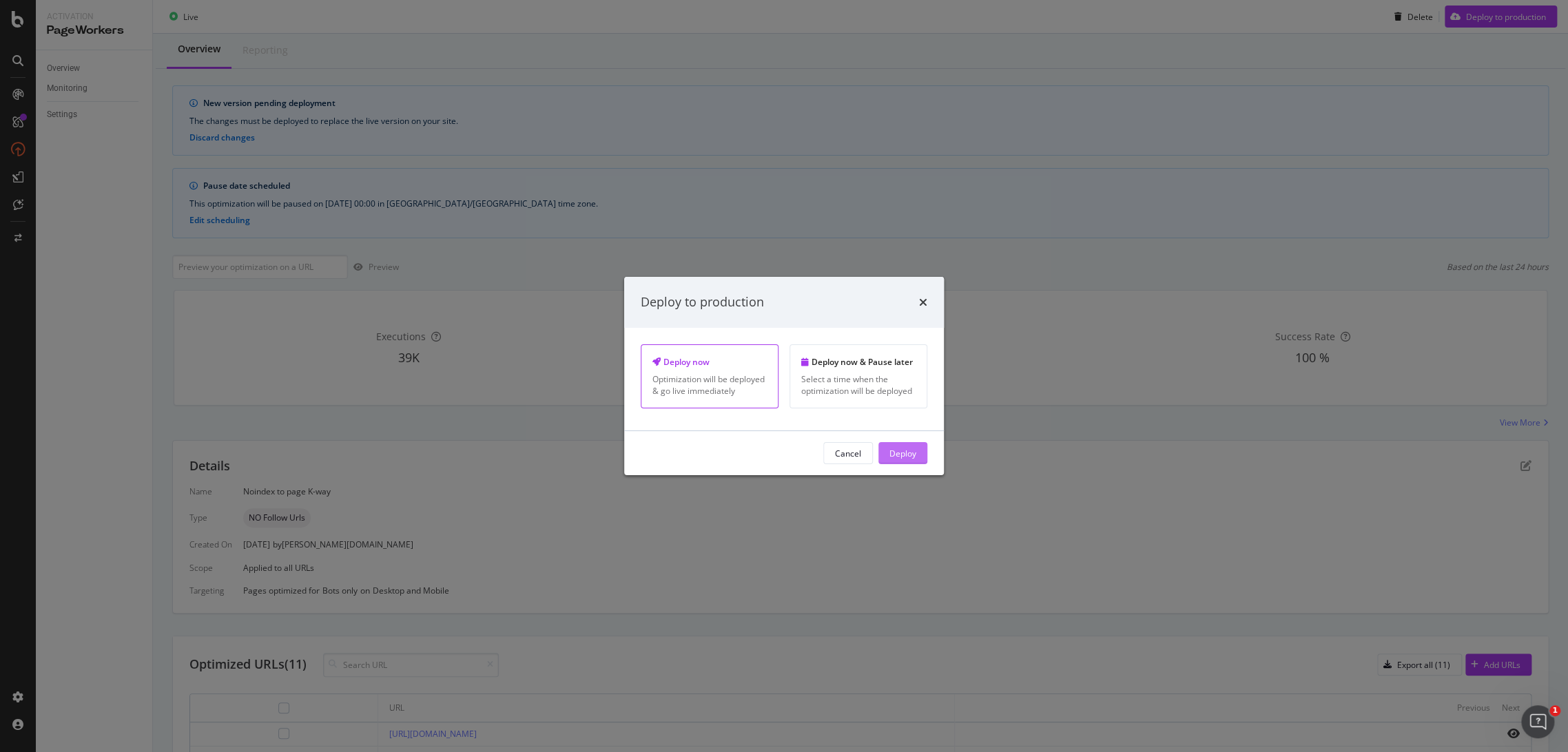
click at [901, 446] on div "Deploy" at bounding box center [903, 453] width 27 height 21
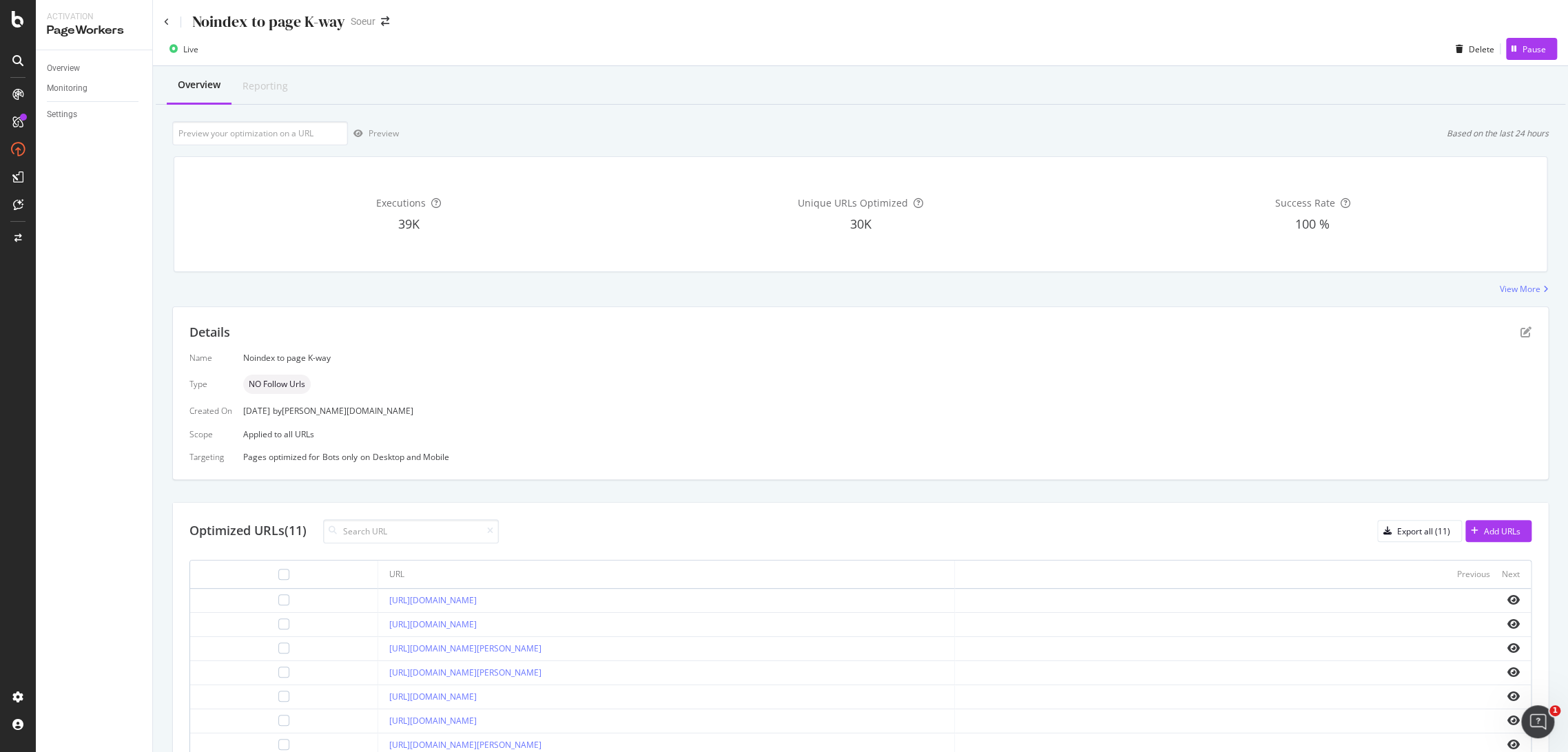
scroll to position [165, 0]
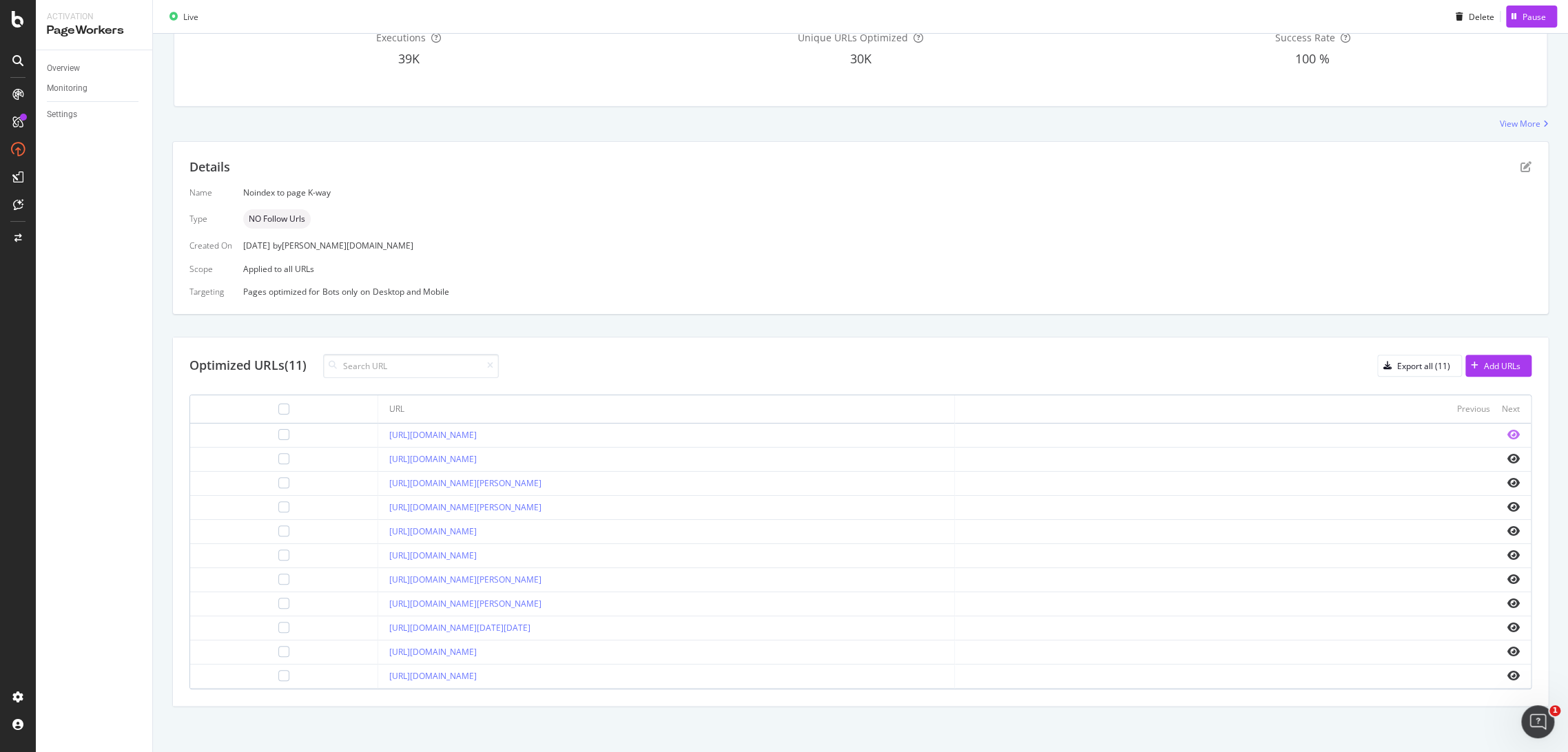
click at [1507, 435] on icon "eye" at bounding box center [1513, 434] width 13 height 11
click at [1493, 528] on div at bounding box center [1242, 531] width 554 height 11
click at [1507, 528] on icon "eye" at bounding box center [1513, 531] width 13 height 11
click at [541, 501] on link "[URL][DOMAIN_NAME][PERSON_NAME]" at bounding box center [465, 507] width 152 height 12
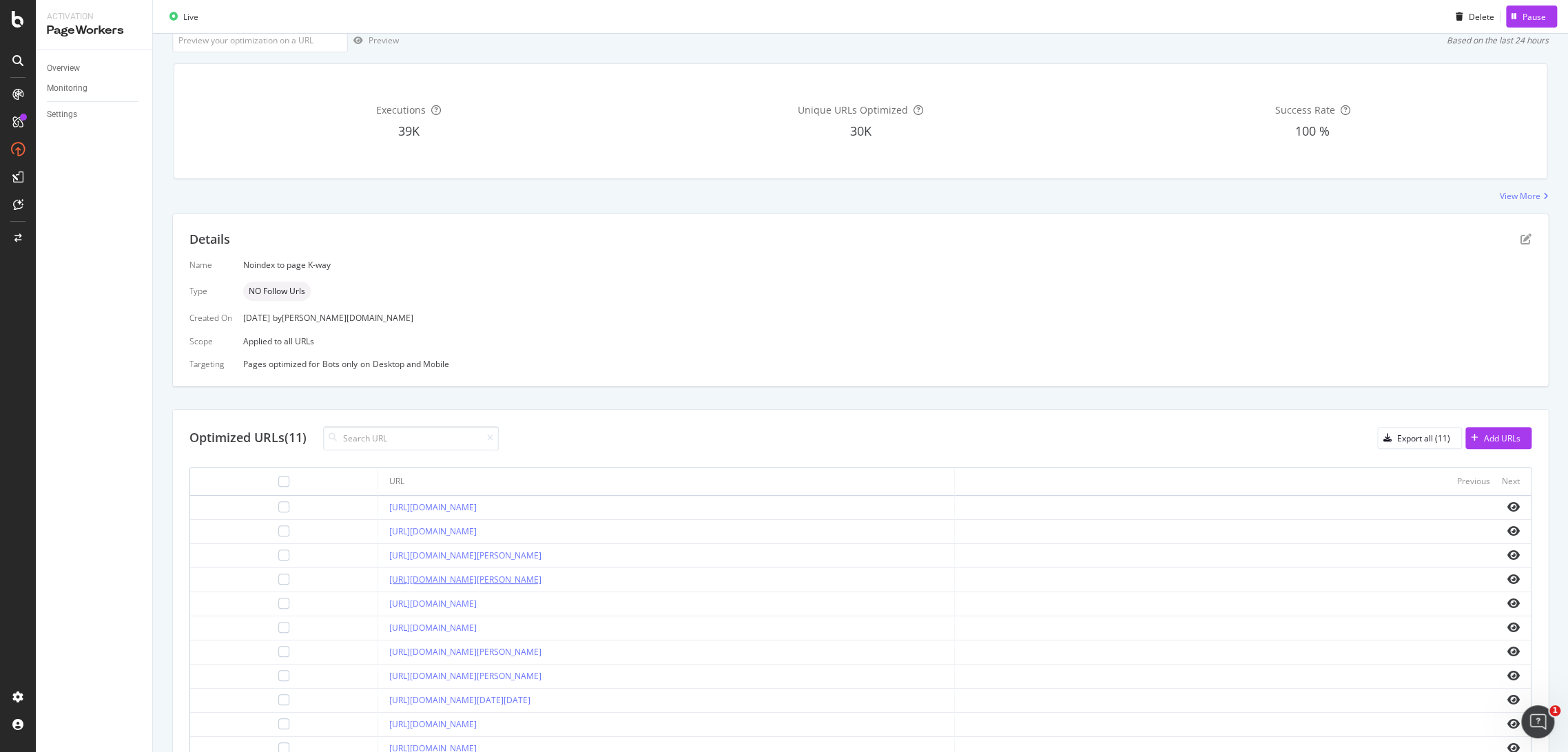
scroll to position [63, 0]
